Goal: Task Accomplishment & Management: Use online tool/utility

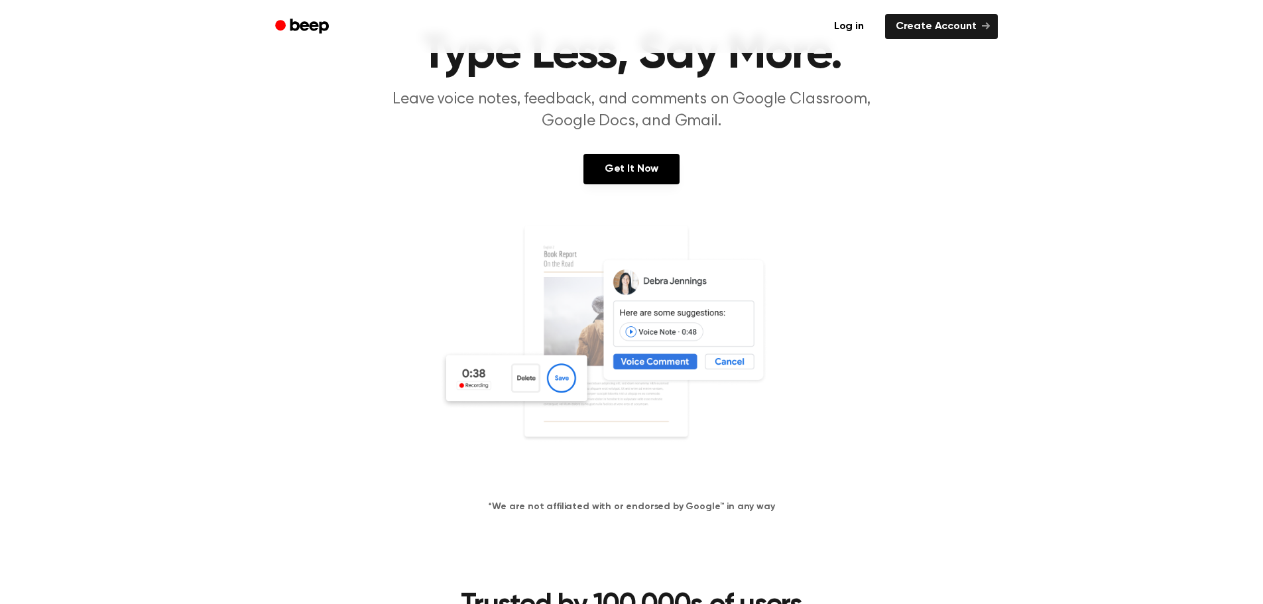
scroll to position [177, 0]
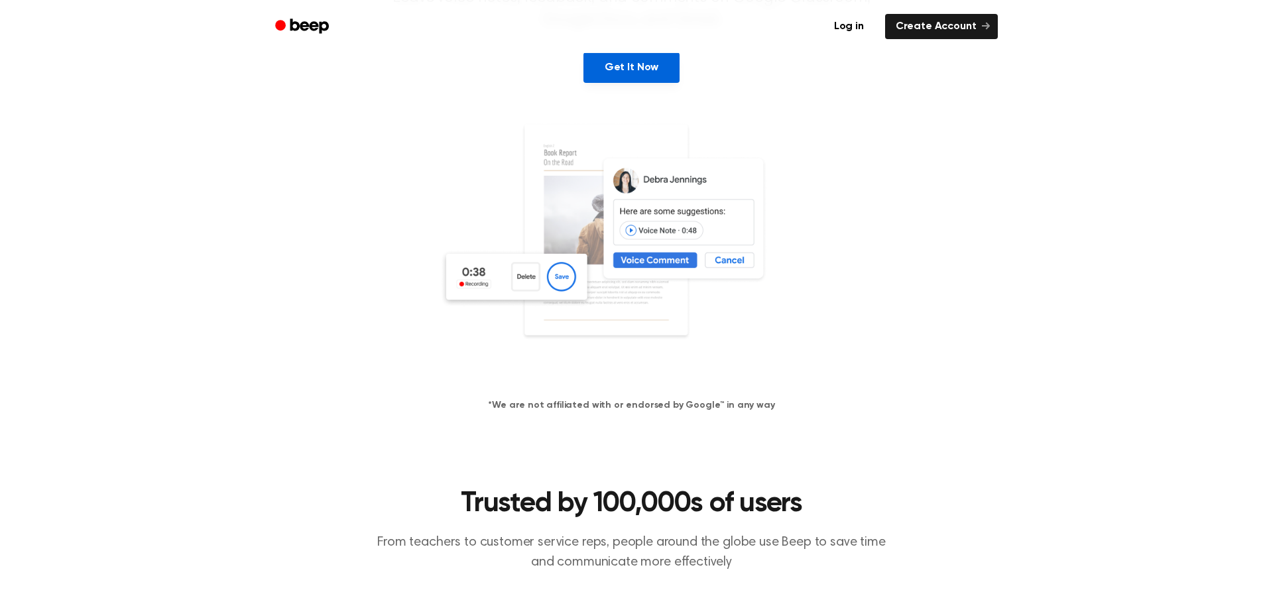
click at [654, 54] on link "Get It Now" at bounding box center [632, 67] width 96 height 31
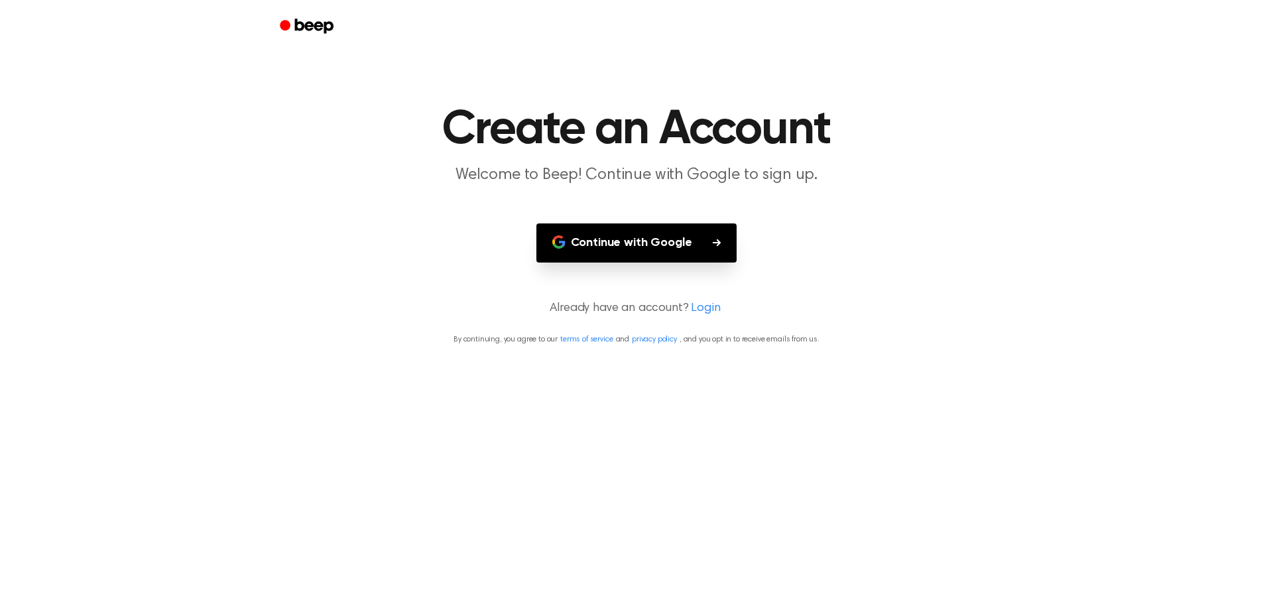
click at [628, 233] on button "Continue with Google" at bounding box center [636, 242] width 201 height 39
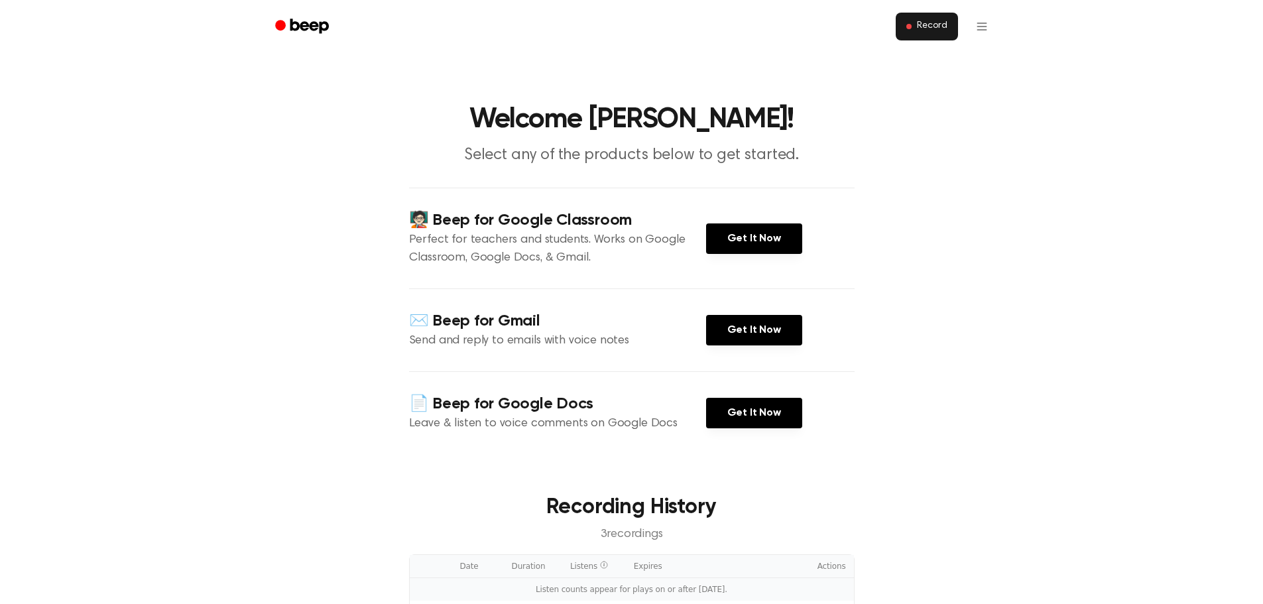
click at [929, 31] on span "Record" at bounding box center [932, 27] width 30 height 12
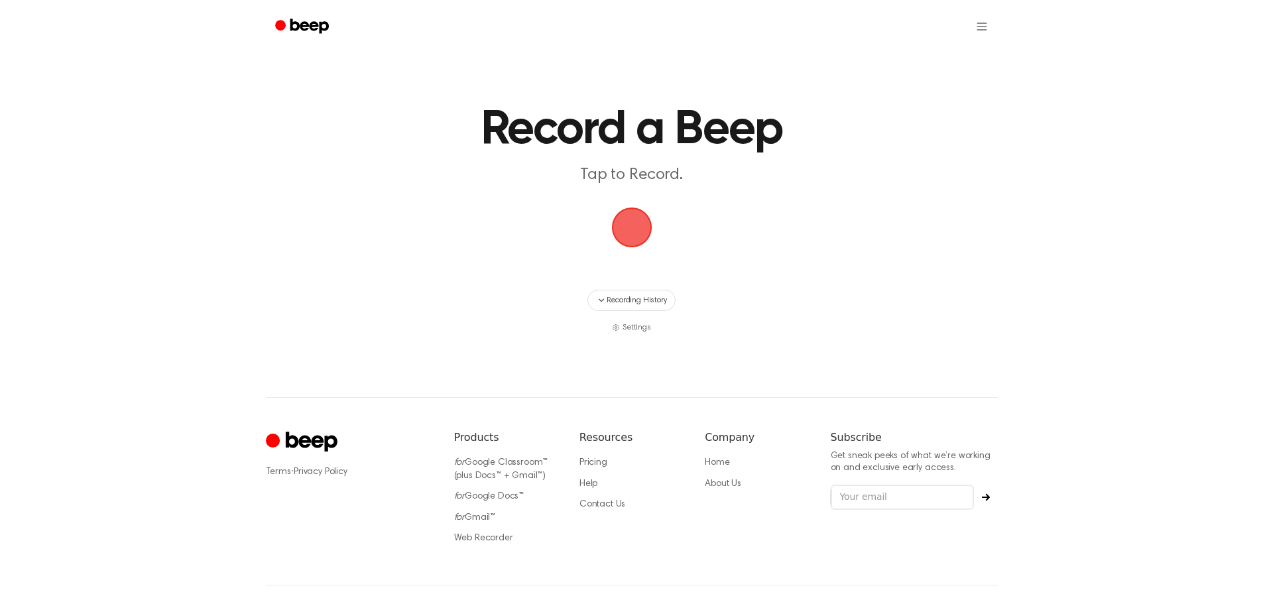
click at [624, 215] on span "button" at bounding box center [631, 227] width 37 height 37
click at [984, 20] on html "Record a Beep Tap to Record. Recording History Settings ⚠️ We are experiencing …" at bounding box center [636, 324] width 1273 height 649
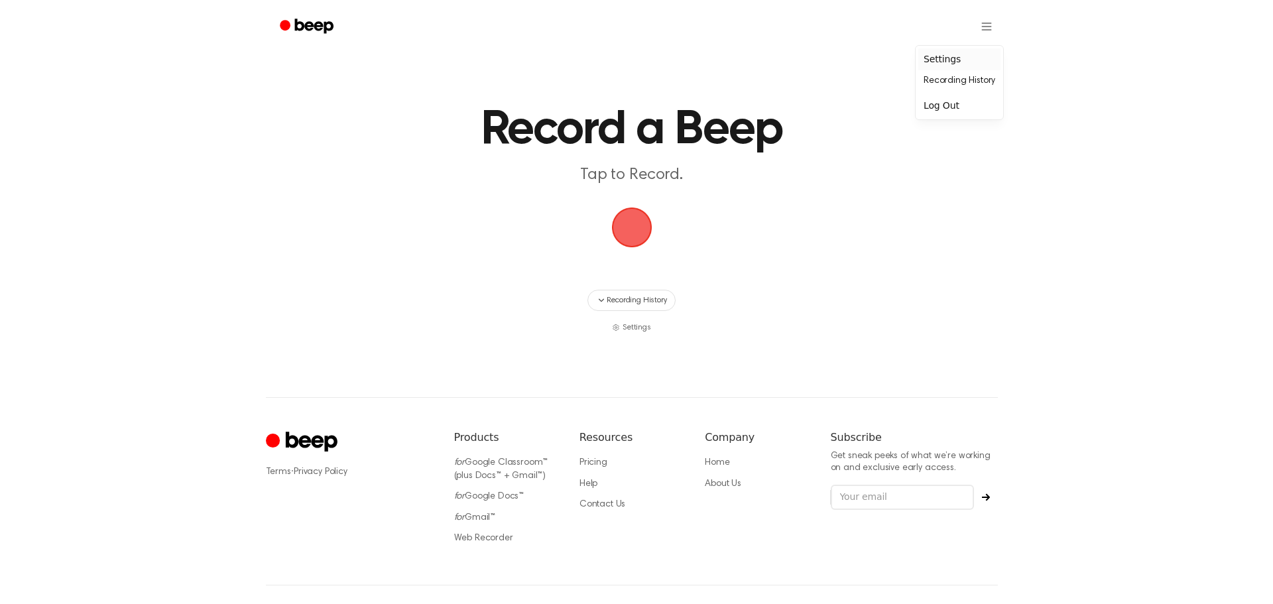
click at [939, 59] on div "Settings" at bounding box center [959, 59] width 82 height 22
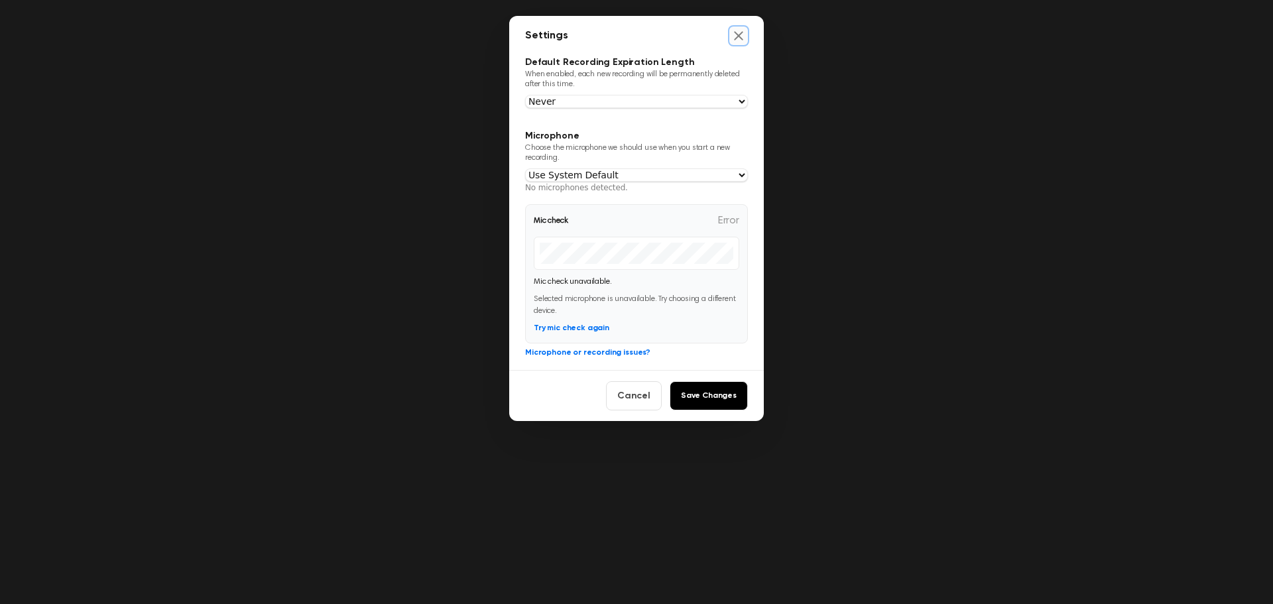
click at [738, 33] on icon "Close settings" at bounding box center [738, 35] width 13 height 13
